Goal: Information Seeking & Learning: Learn about a topic

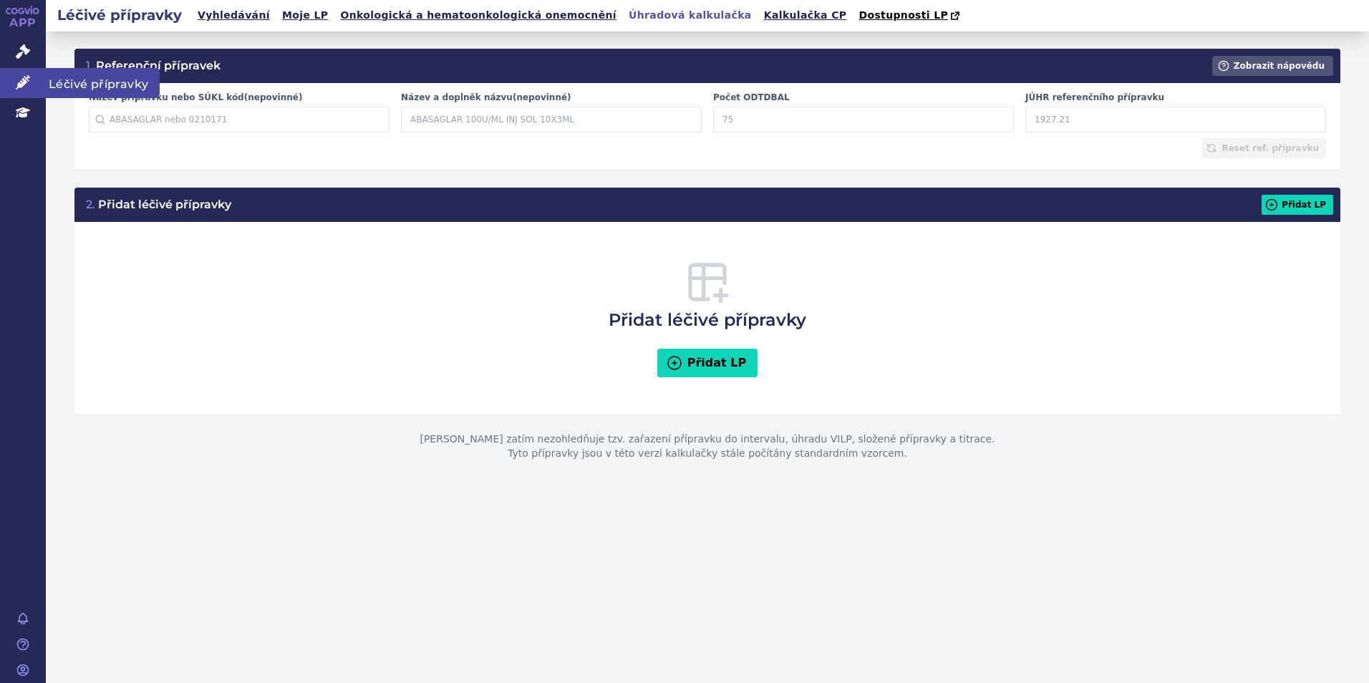
click at [10, 79] on link "Léčivé přípravky" at bounding box center [23, 83] width 46 height 30
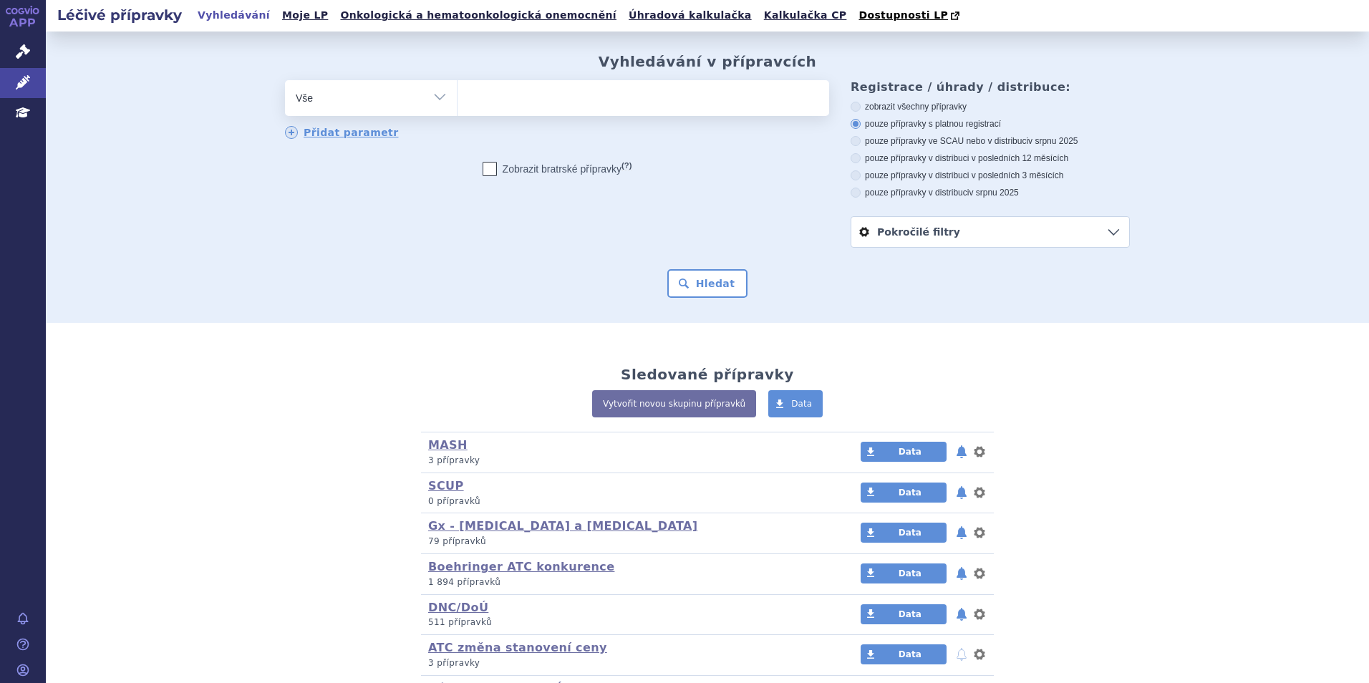
click at [543, 88] on ul at bounding box center [643, 95] width 372 height 30
click at [457, 88] on select at bounding box center [457, 97] width 1 height 36
click at [495, 102] on ul at bounding box center [643, 95] width 372 height 30
click at [457, 102] on select at bounding box center [457, 97] width 1 height 36
type input "sp"
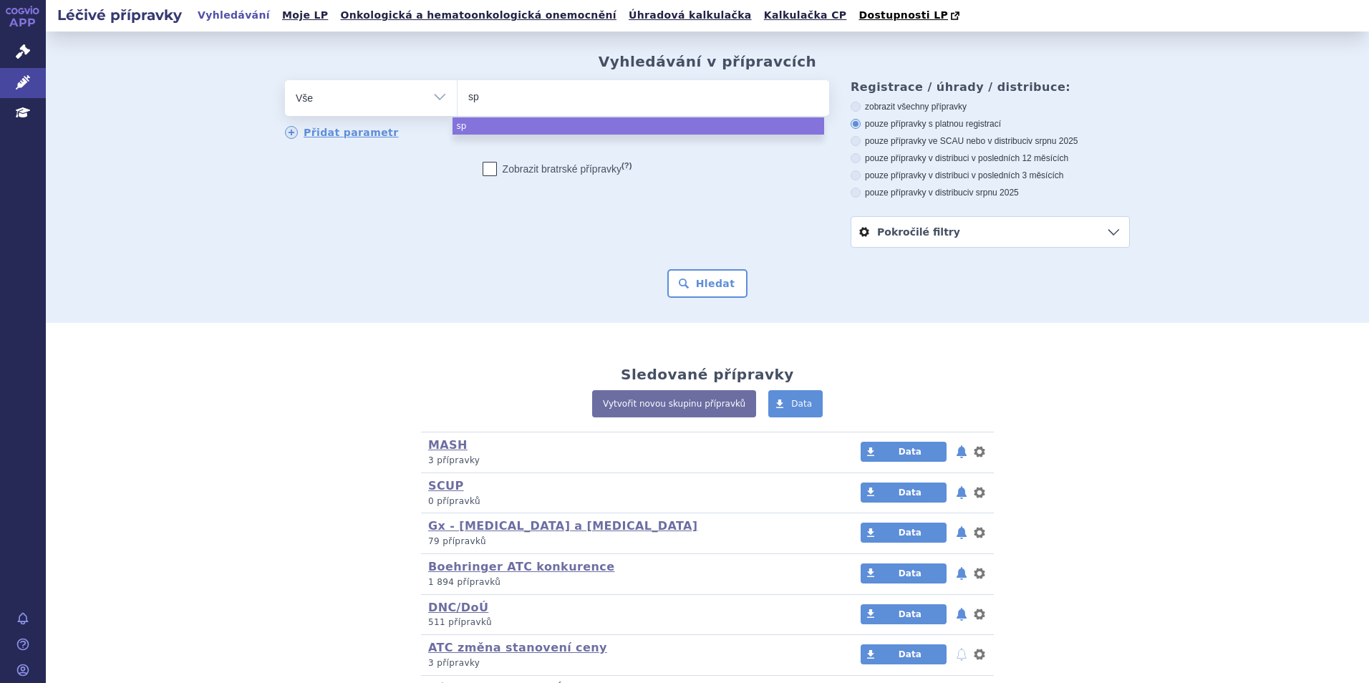
type input "spe"
type input "spev"
type input "spevi"
type input "spevigo"
select select "spevigo"
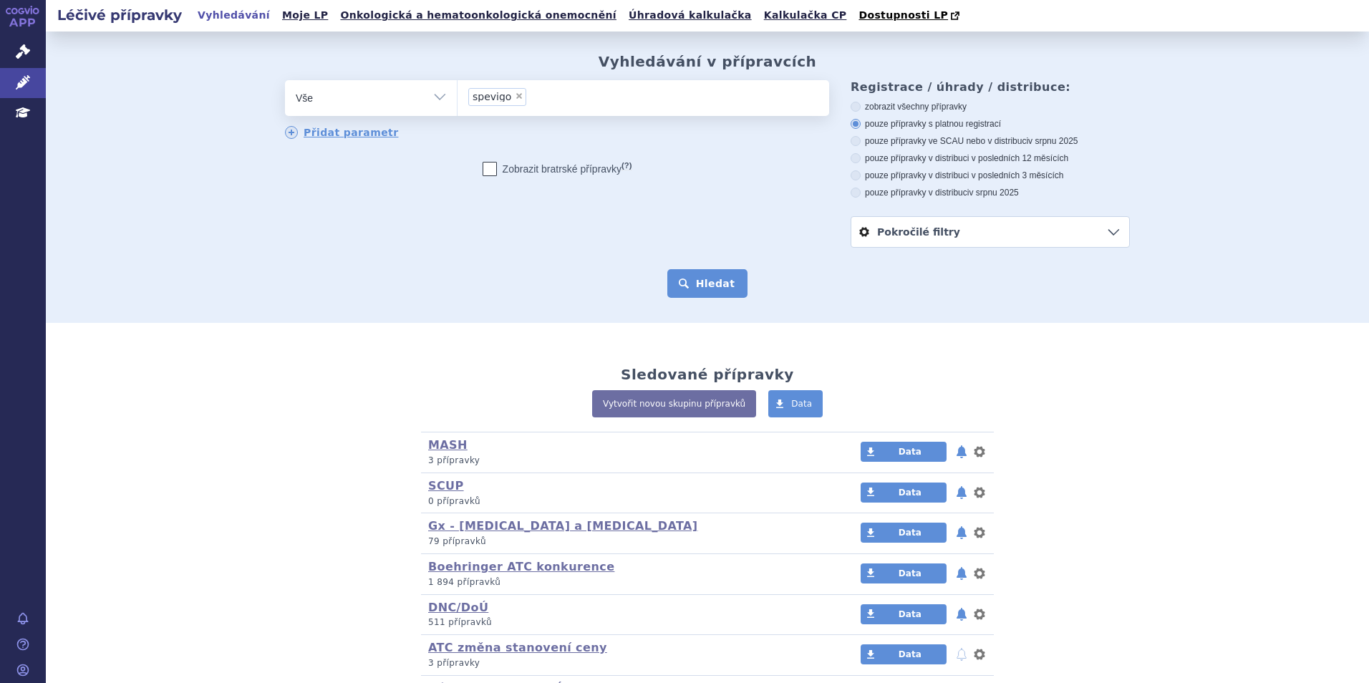
click at [717, 270] on button "Hledat" at bounding box center [707, 283] width 81 height 29
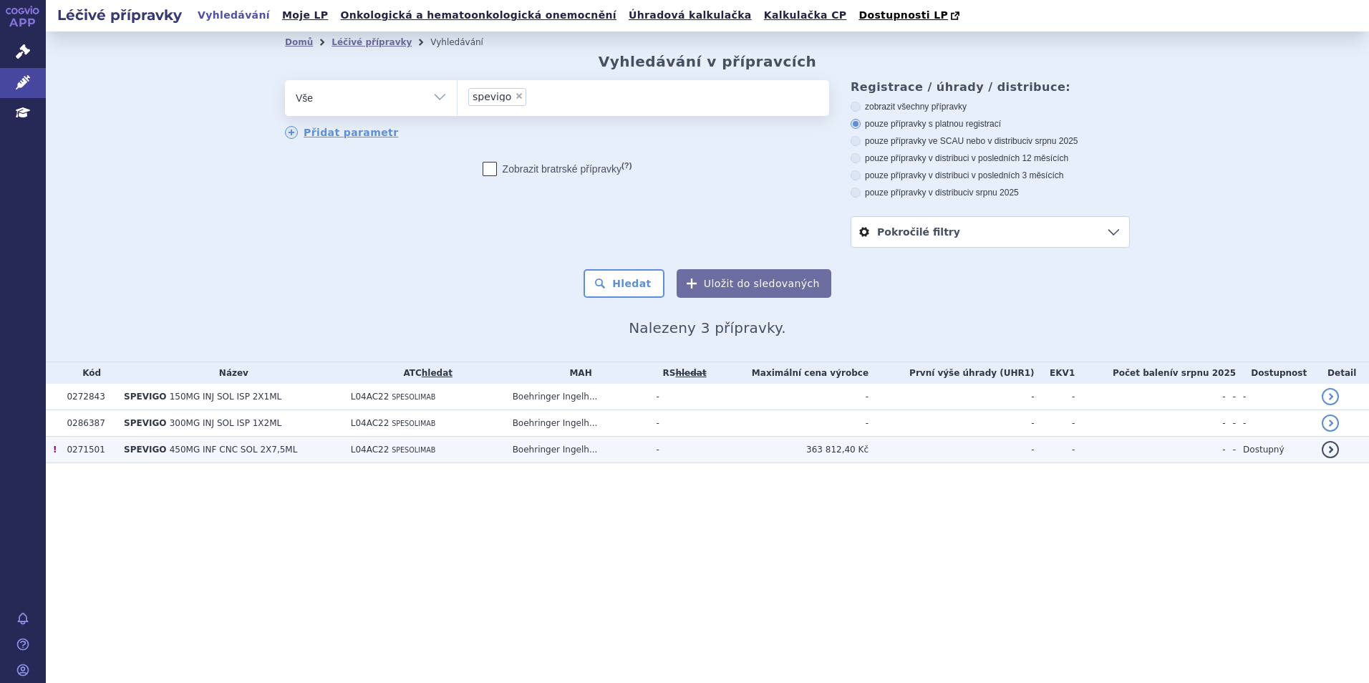
click at [300, 450] on td "SPEVIGO 450MG INF CNC SOL 2X7,5ML" at bounding box center [230, 450] width 227 height 26
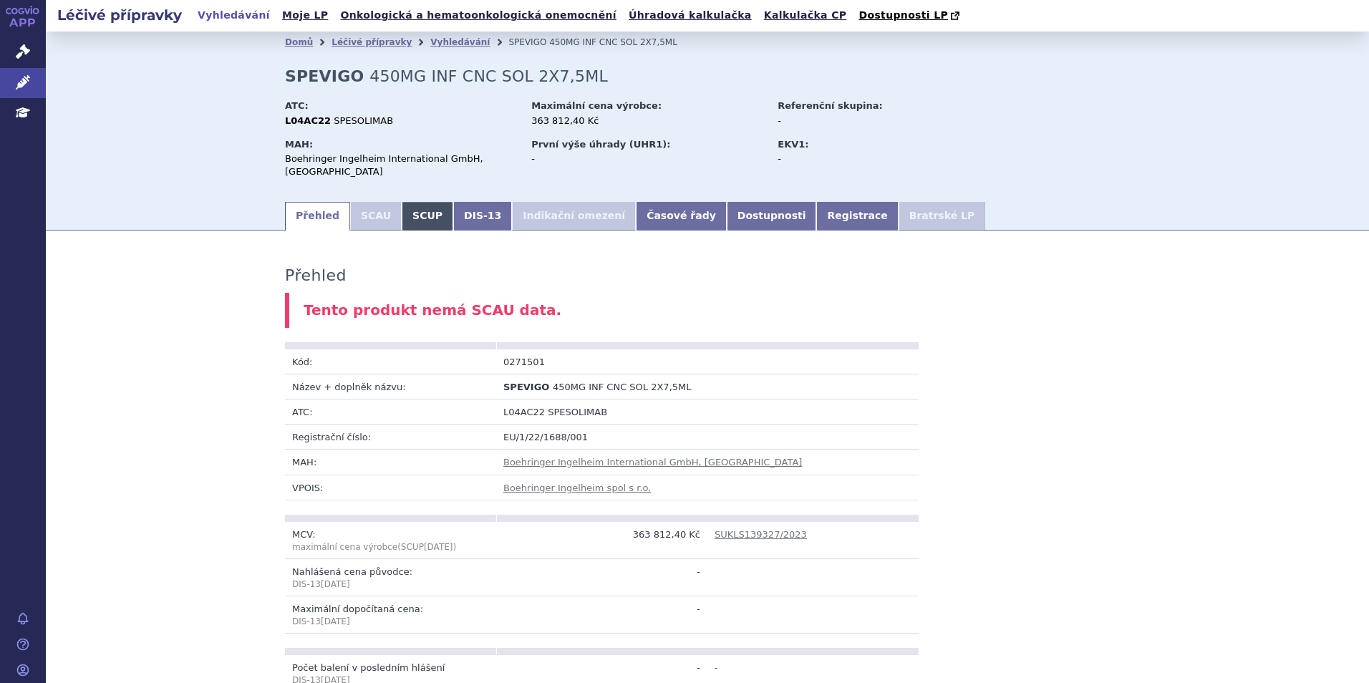
click at [413, 208] on link "SCUP" at bounding box center [428, 216] width 52 height 29
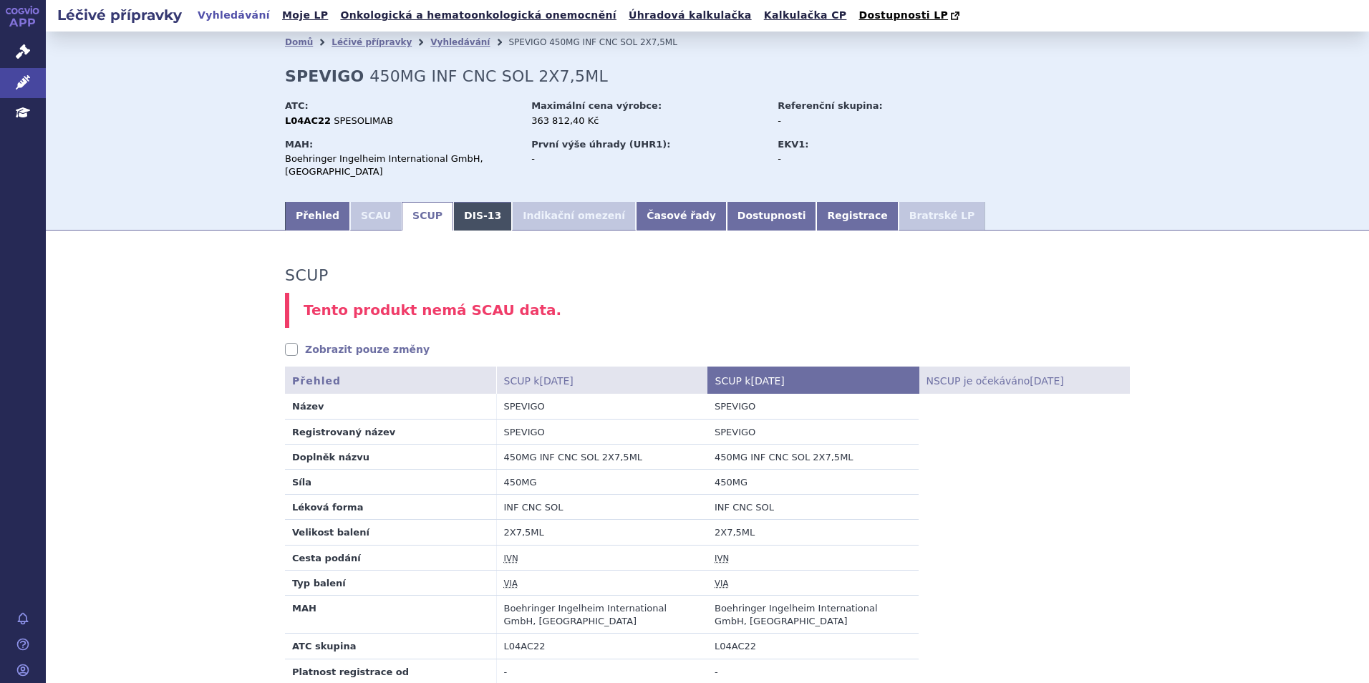
click at [479, 220] on link "DIS-13" at bounding box center [482, 216] width 59 height 29
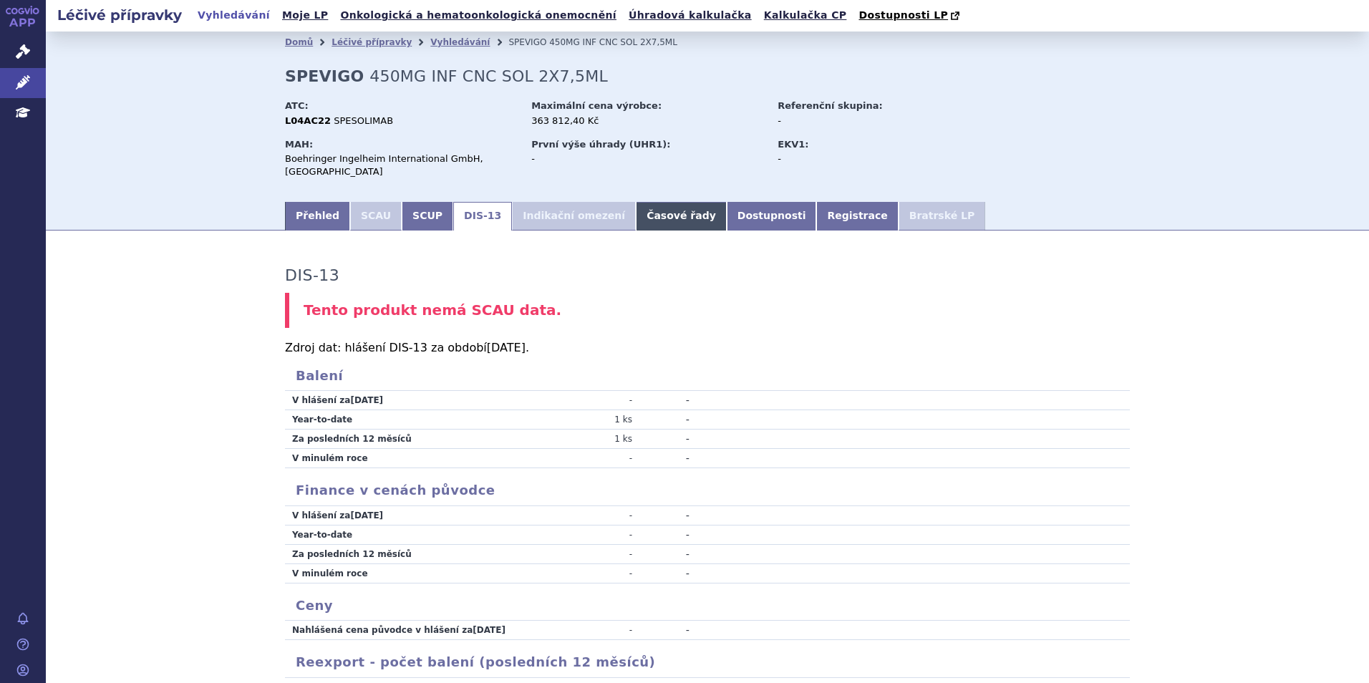
click at [654, 218] on link "Časové řady" at bounding box center [681, 216] width 91 height 29
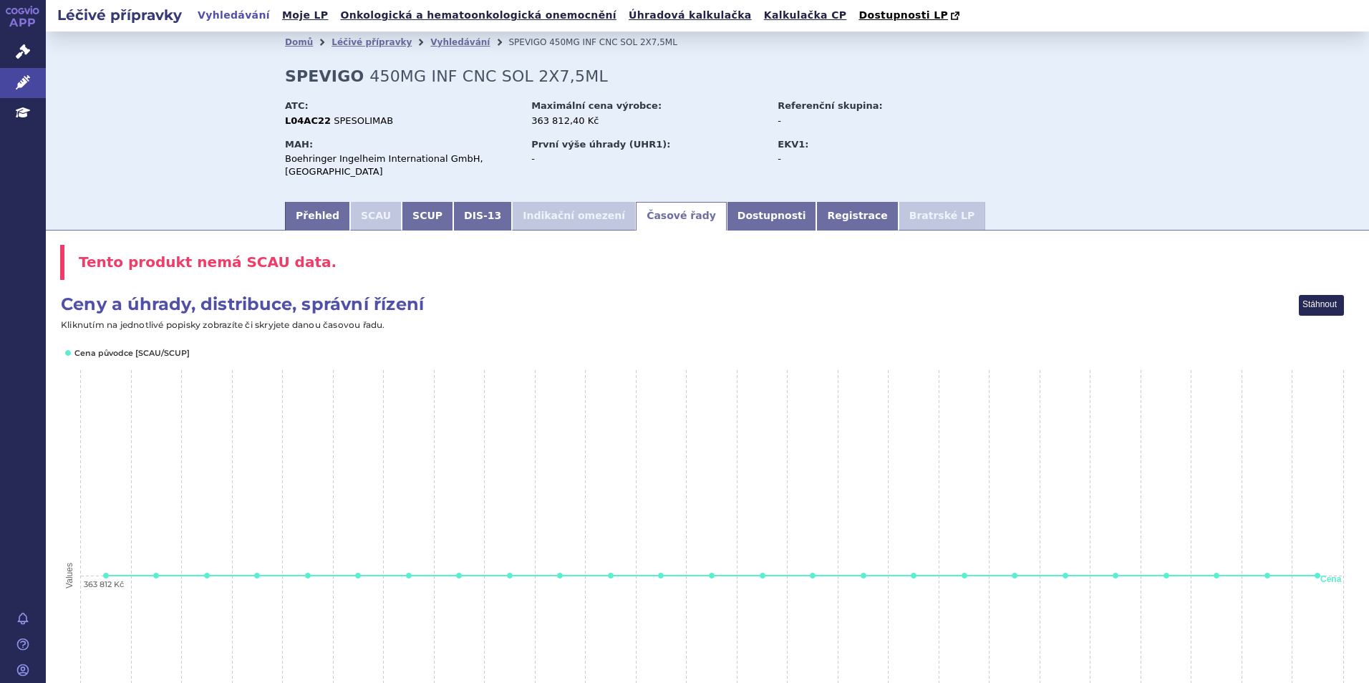
click at [415, 164] on div "Boehringer Ingelheim International GmbH, [GEOGRAPHIC_DATA]" at bounding box center [401, 165] width 233 height 26
